Goal: Check status: Check status

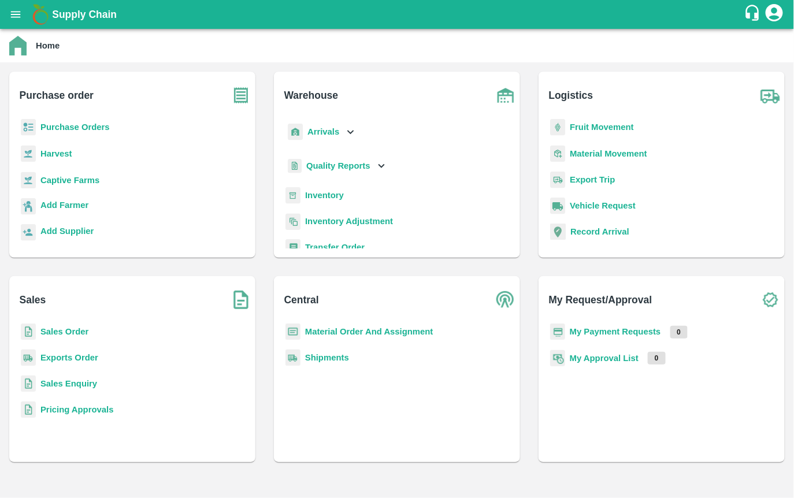
click at [319, 159] on p "Quality Reports" at bounding box center [338, 165] width 64 height 13
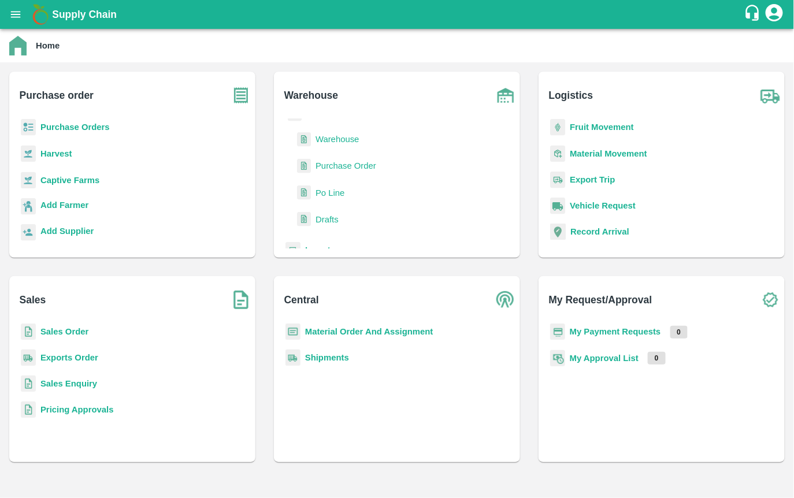
click at [329, 136] on span "Warehouse" at bounding box center [336, 139] width 43 height 13
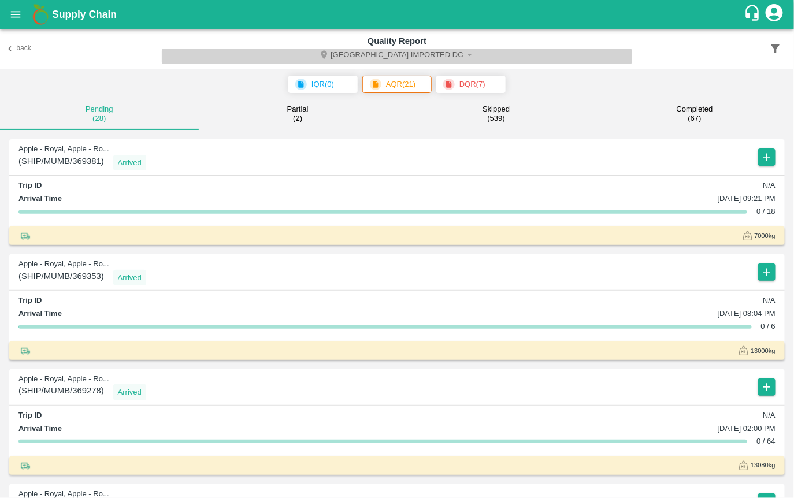
click at [393, 57] on button "[GEOGRAPHIC_DATA] Imported DC" at bounding box center [397, 57] width 471 height 16
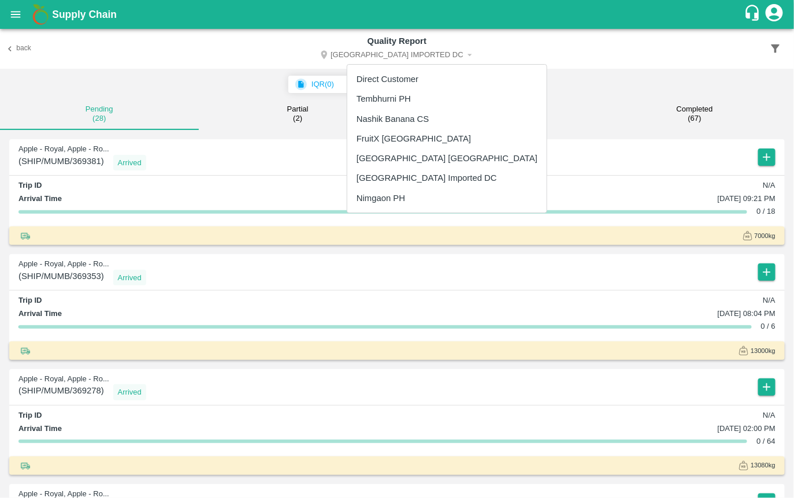
click at [380, 97] on li "Tembhurni PH" at bounding box center [446, 99] width 199 height 20
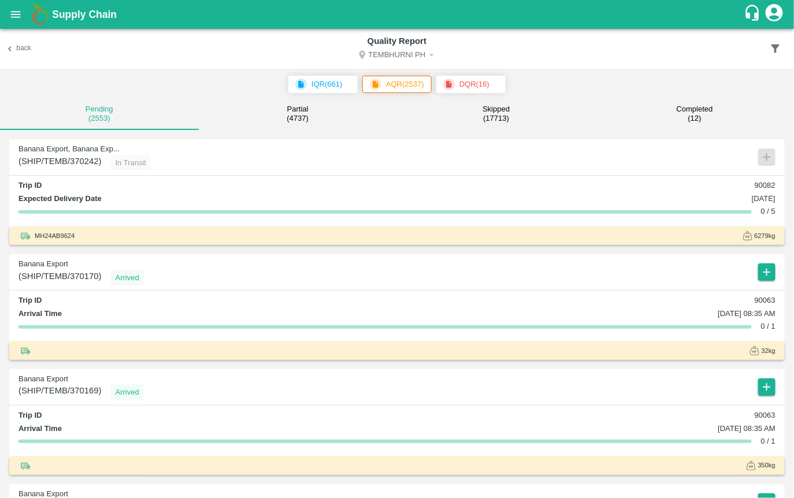
click at [42, 241] on span "MH24AB9624" at bounding box center [55, 235] width 40 height 10
click at [74, 171] on span "( SHIP/TEMB/370242 )" at bounding box center [59, 163] width 83 height 16
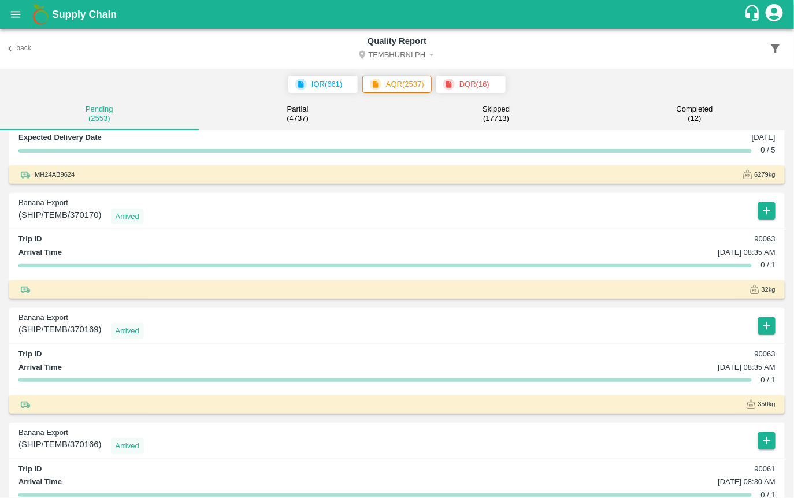
scroll to position [59, 0]
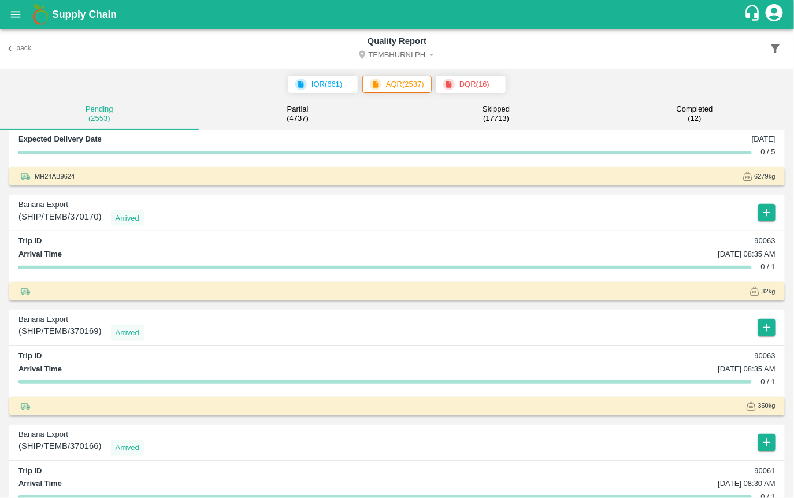
click at [36, 210] on p "Banana Export" at bounding box center [80, 204] width 125 height 11
click at [23, 295] on img at bounding box center [25, 291] width 14 height 14
click at [31, 243] on div "Banana Export ( SHIP/TEMB/370170 ) Arrived Trip ID 90063 Arrival Time [DATE] 08…" at bounding box center [396, 248] width 775 height 106
click at [764, 219] on icon "button" at bounding box center [766, 212] width 13 height 13
click at [619, 232] on div at bounding box center [397, 249] width 794 height 498
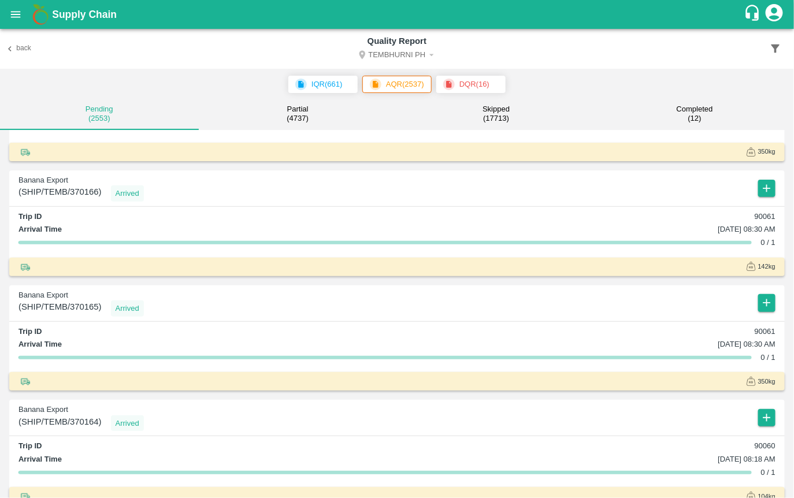
scroll to position [0, 0]
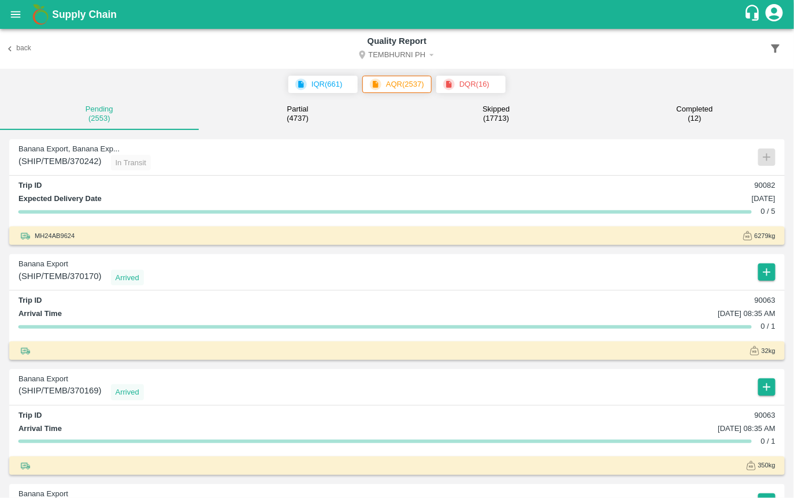
click at [54, 286] on span "( SHIP/TEMB/370170 )" at bounding box center [59, 278] width 83 height 16
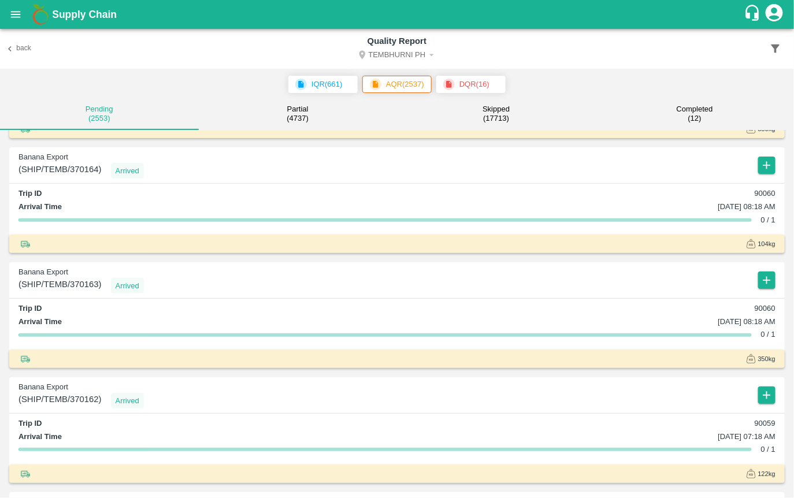
scroll to position [494, 0]
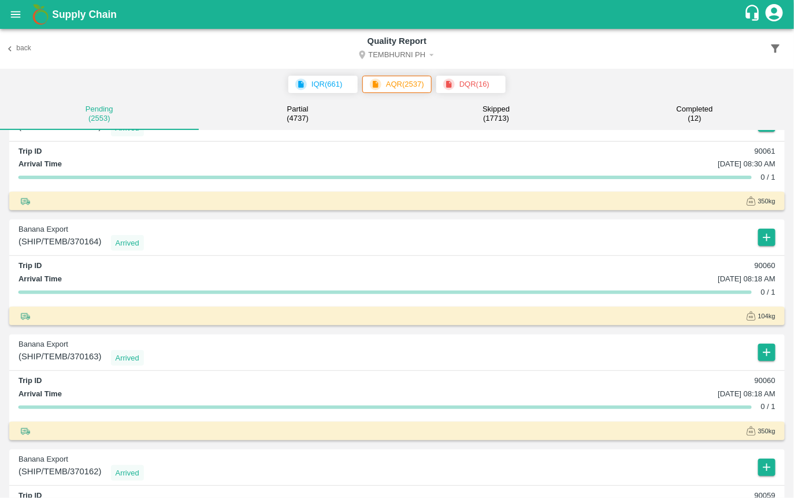
click at [131, 366] on div "Arrived" at bounding box center [127, 358] width 33 height 16
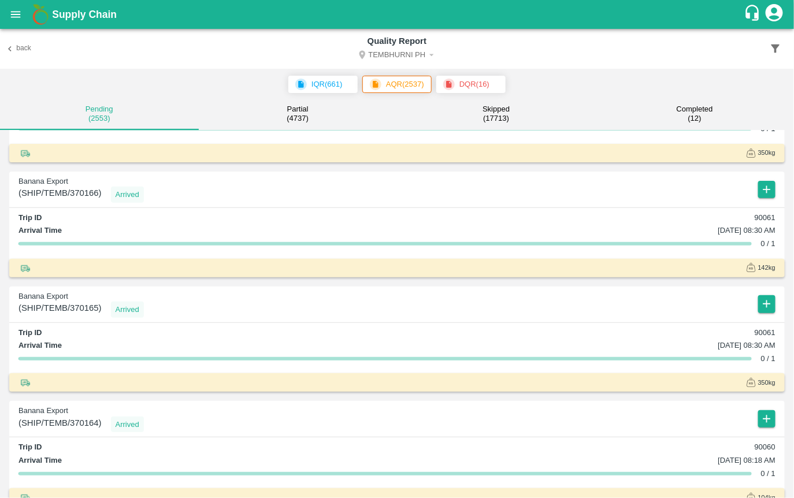
scroll to position [0, 0]
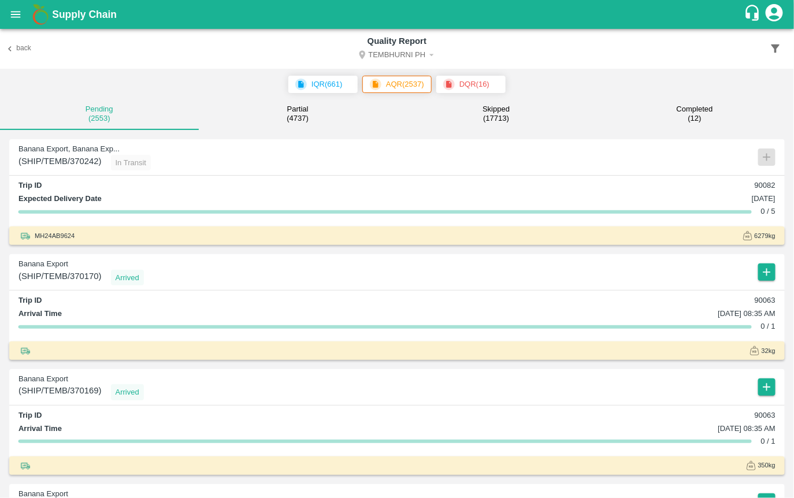
click at [276, 127] on button "Partial ( 4737 )" at bounding box center [298, 114] width 199 height 33
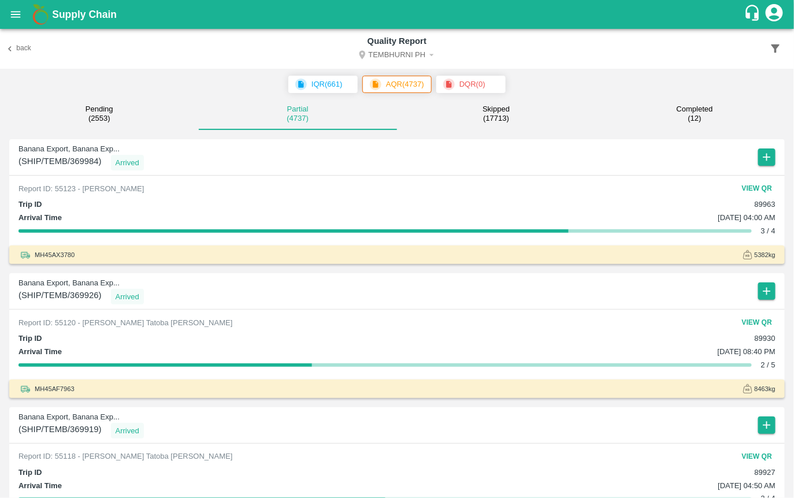
click at [496, 123] on small "( 17713 )" at bounding box center [496, 118] width 26 height 9
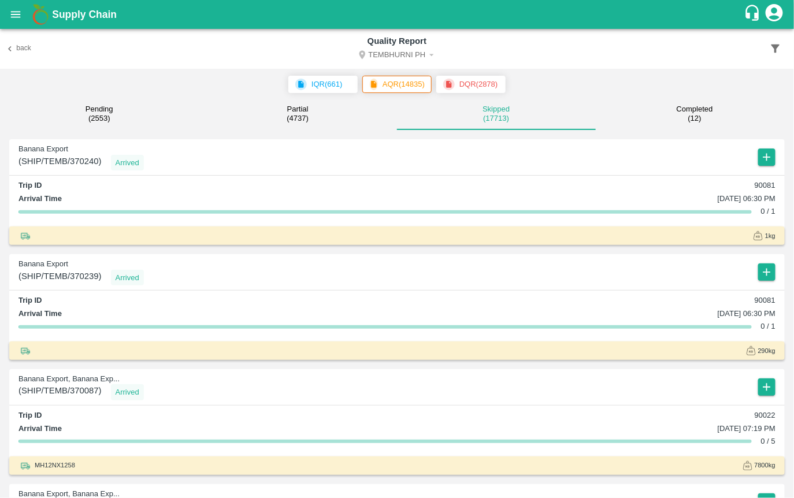
click at [117, 131] on button "Pending ( 2553 )" at bounding box center [99, 114] width 199 height 33
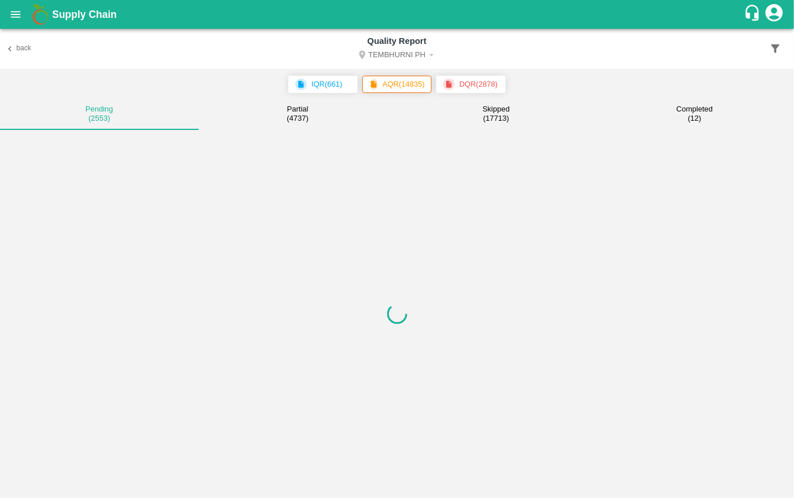
click at [18, 54] on button "Back" at bounding box center [18, 48] width 37 height 17
